Goal: Complete application form

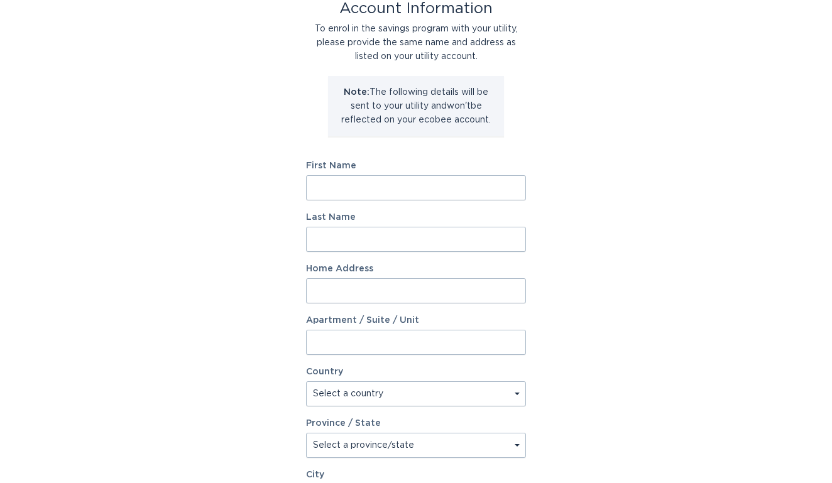
scroll to position [86, 0]
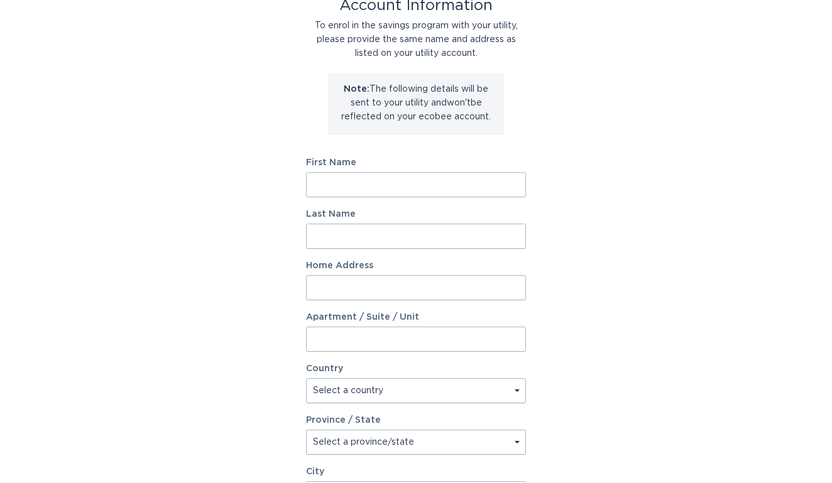
click at [408, 185] on input "First Name" at bounding box center [416, 184] width 220 height 25
type input "Pradeep"
type input "[PERSON_NAME]"
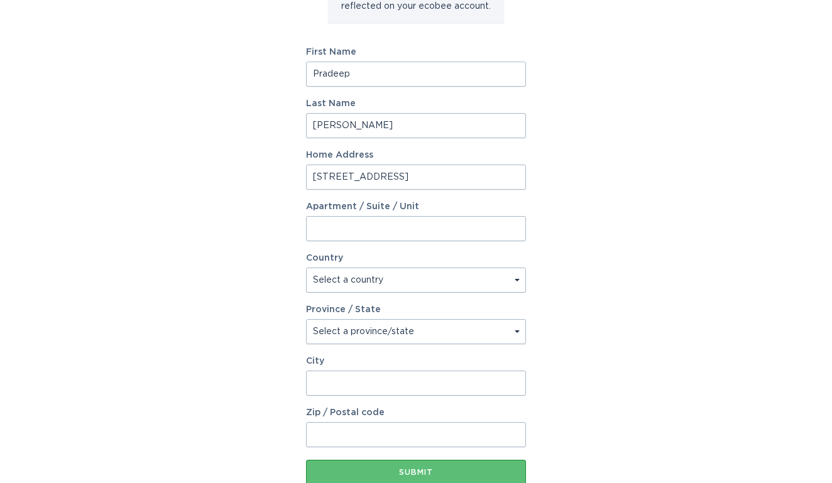
scroll to position [199, 0]
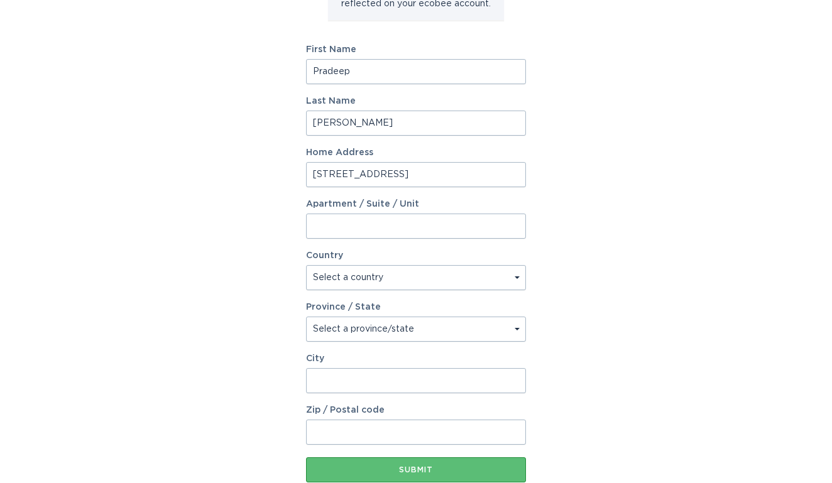
type input "[STREET_ADDRESS]"
click at [390, 274] on select "Select a country [GEOGRAPHIC_DATA] [GEOGRAPHIC_DATA]" at bounding box center [416, 277] width 220 height 25
select select "US"
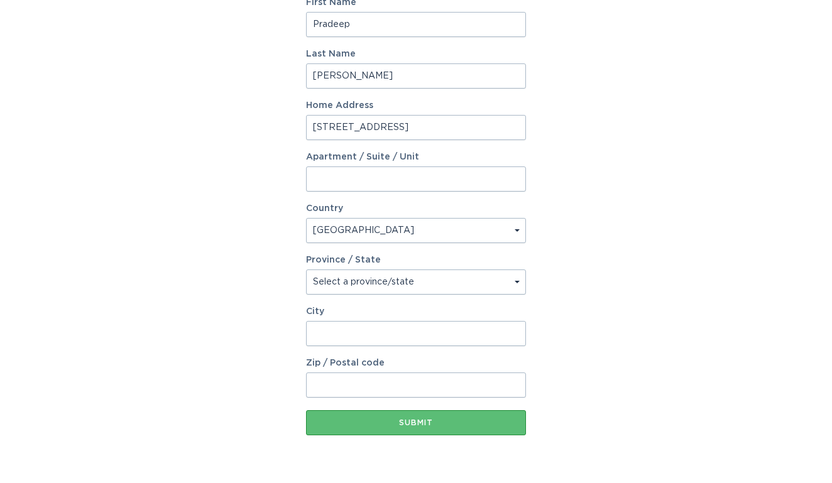
scroll to position [268, 0]
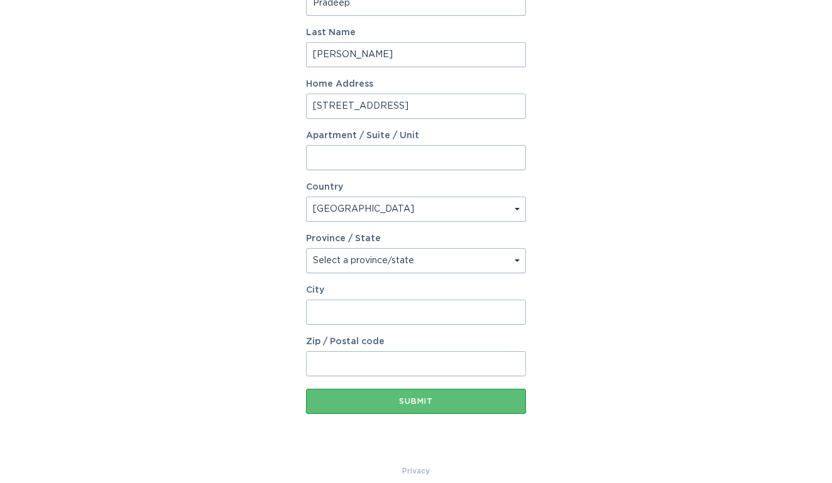
select select "NC"
type input "27610"
click at [375, 312] on input "City" at bounding box center [416, 312] width 220 height 25
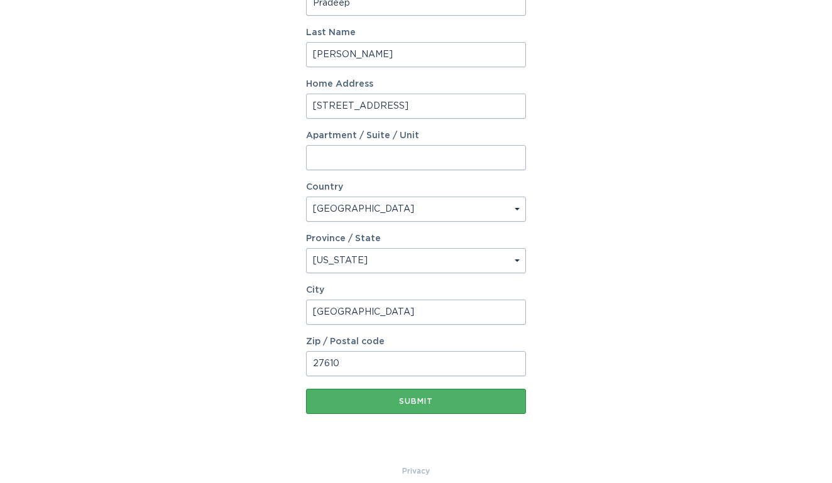
type input "[GEOGRAPHIC_DATA]"
click at [393, 408] on button "Submit" at bounding box center [416, 401] width 220 height 25
